Goal: Information Seeking & Learning: Learn about a topic

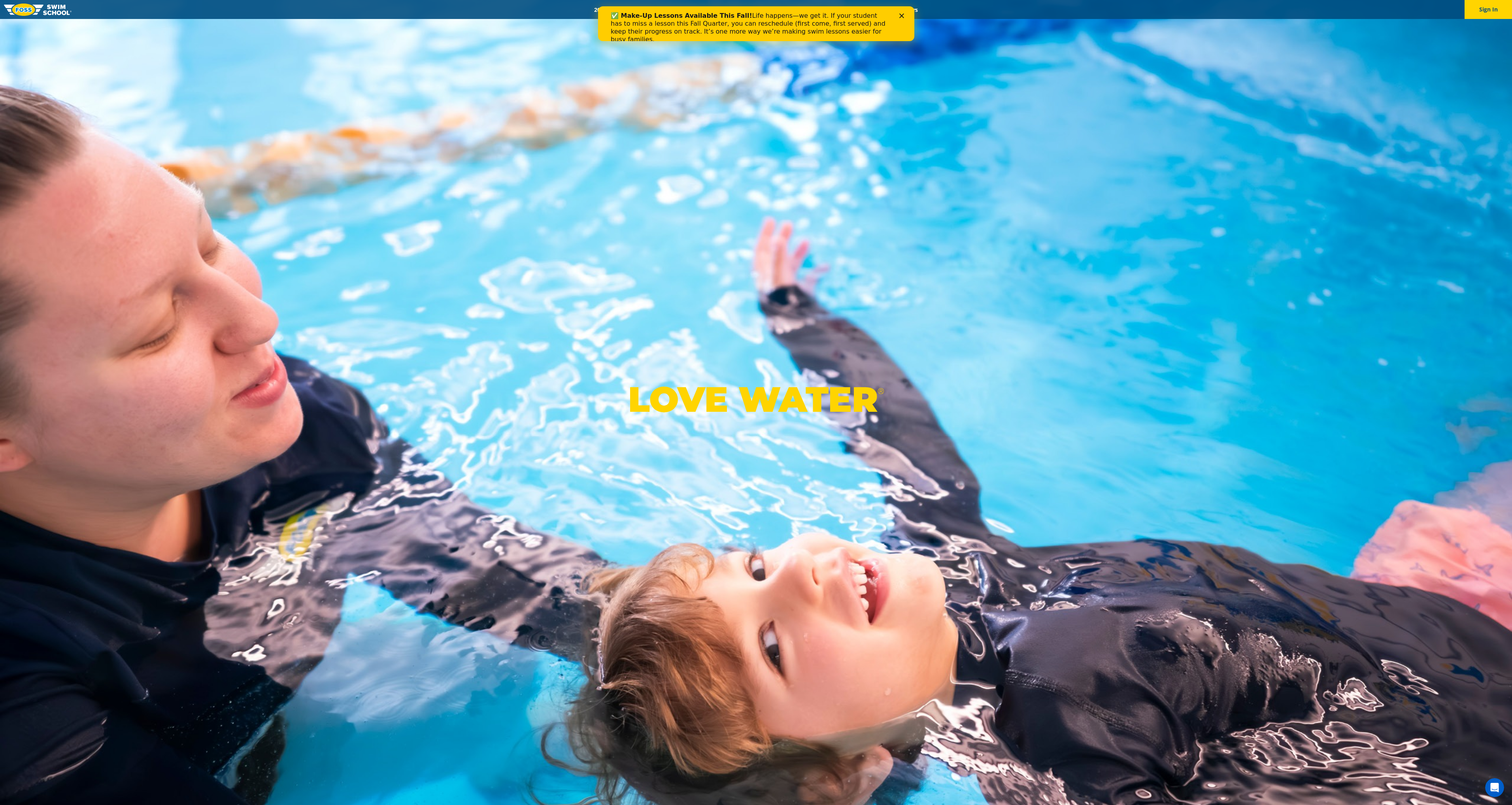
drag, startPoint x: 1234, startPoint y: 23, endPoint x: 636, endPoint y: 13, distance: 598.1
click at [636, 11] on div "✅ Make-Up Lessons Available This Fall! Life happens—we get it. If your student …" at bounding box center [752, 28] width 285 height 36
click at [904, 16] on div "Close" at bounding box center [902, 16] width 8 height 5
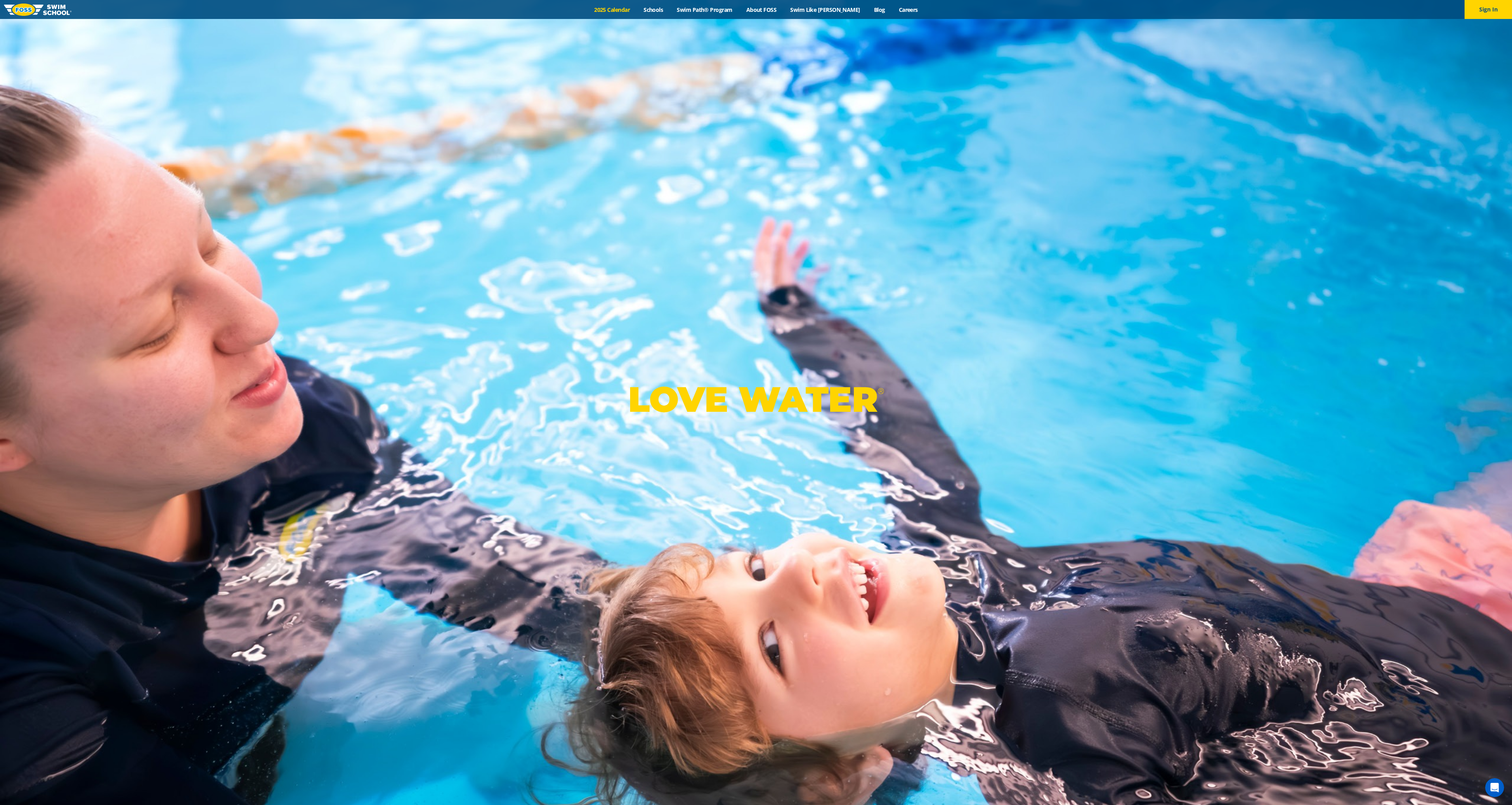
click at [617, 12] on link "2025 Calendar" at bounding box center [612, 9] width 49 height 8
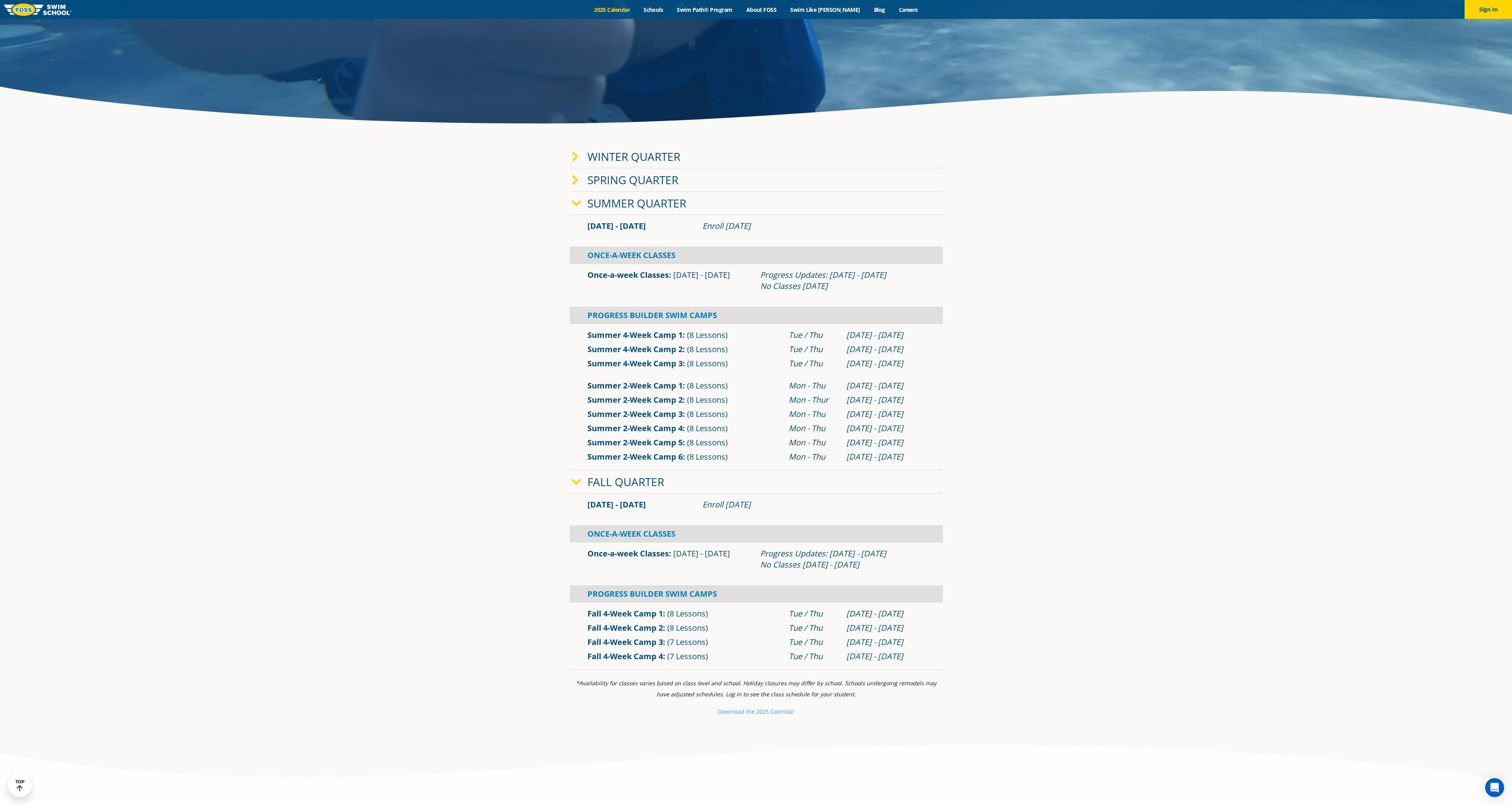
scroll to position [435, 0]
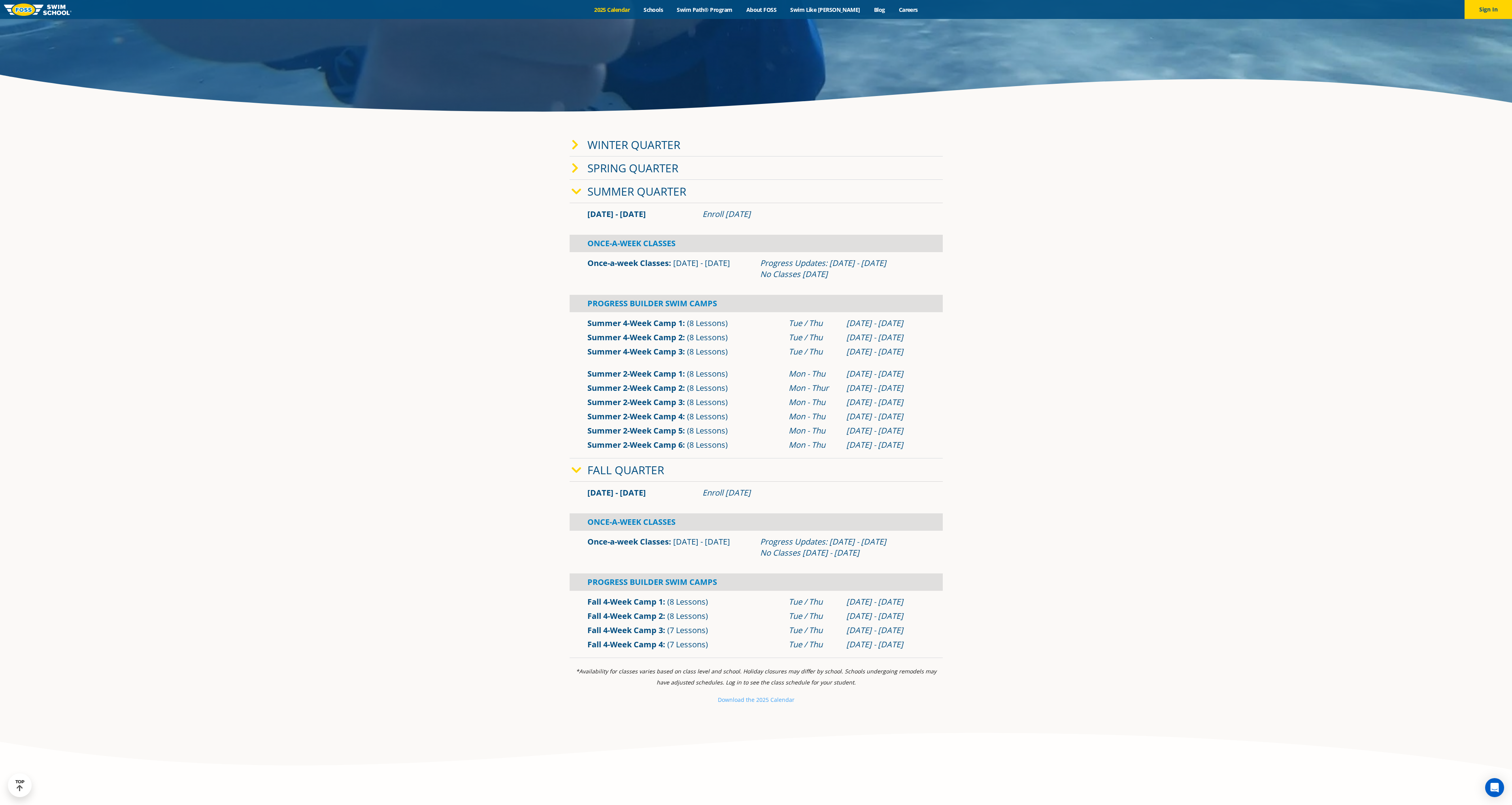
click at [643, 266] on link "Once-a-week Classes" at bounding box center [628, 263] width 82 height 11
